Goal: Information Seeking & Learning: Learn about a topic

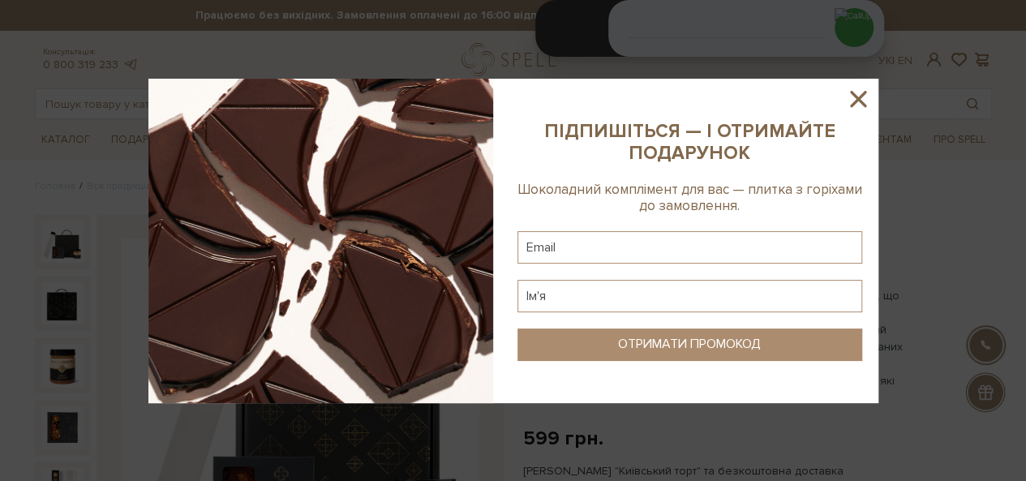
click at [859, 94] on icon at bounding box center [858, 99] width 28 height 28
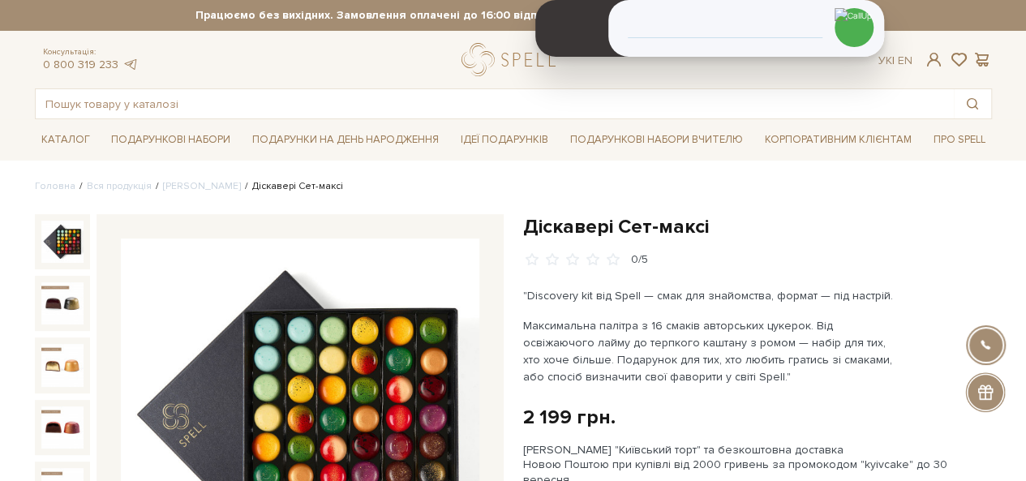
click at [550, 226] on h1 "Діскавері Сет-максі" at bounding box center [757, 226] width 469 height 25
drag, startPoint x: 550, startPoint y: 226, endPoint x: 705, endPoint y: 215, distance: 156.1
click at [715, 214] on h1 "Діскавері Сет-максі" at bounding box center [757, 226] width 469 height 25
copy div "Діскавері Сет-максі"
